Goal: Information Seeking & Learning: Learn about a topic

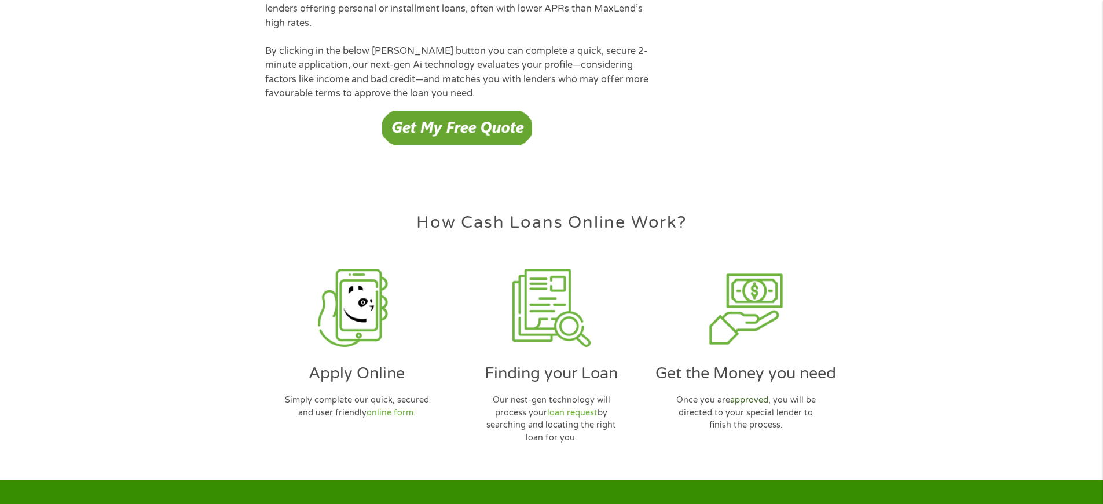
scroll to position [3349, 0]
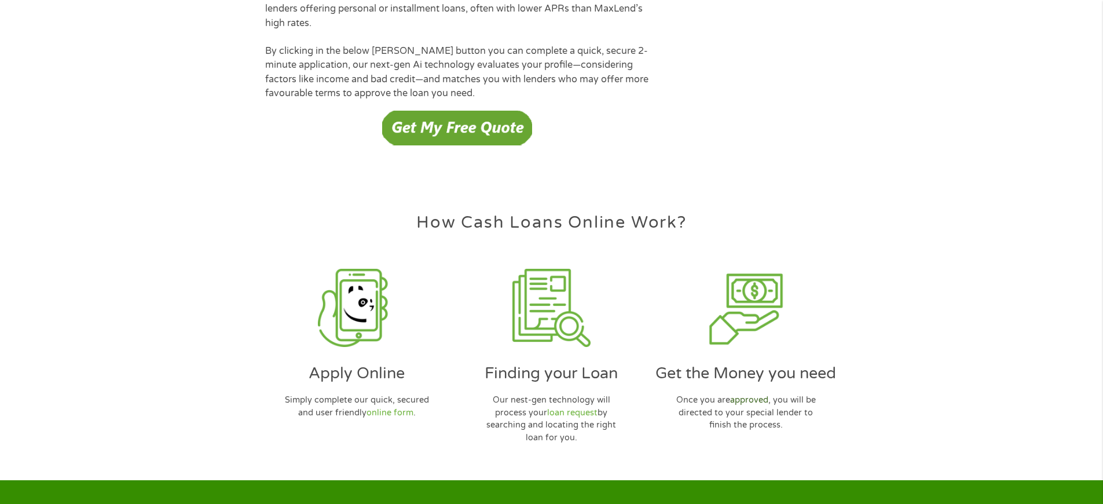
scroll to position [3349, 0]
